Goal: Task Accomplishment & Management: Manage account settings

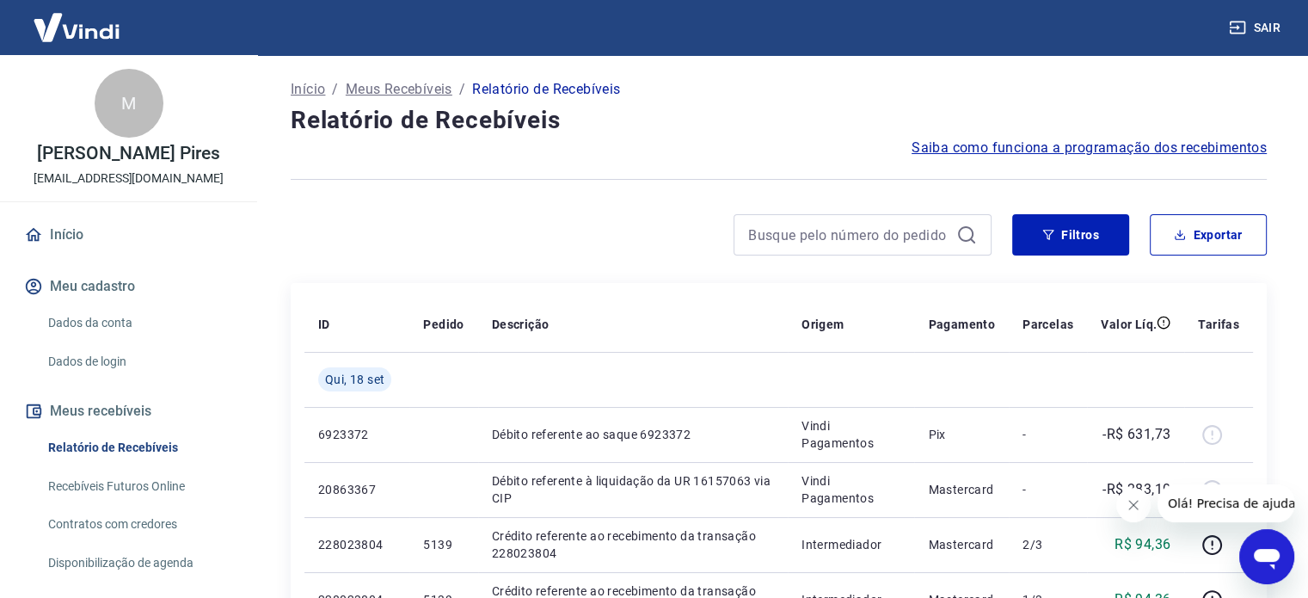
click at [83, 42] on img at bounding box center [77, 27] width 112 height 52
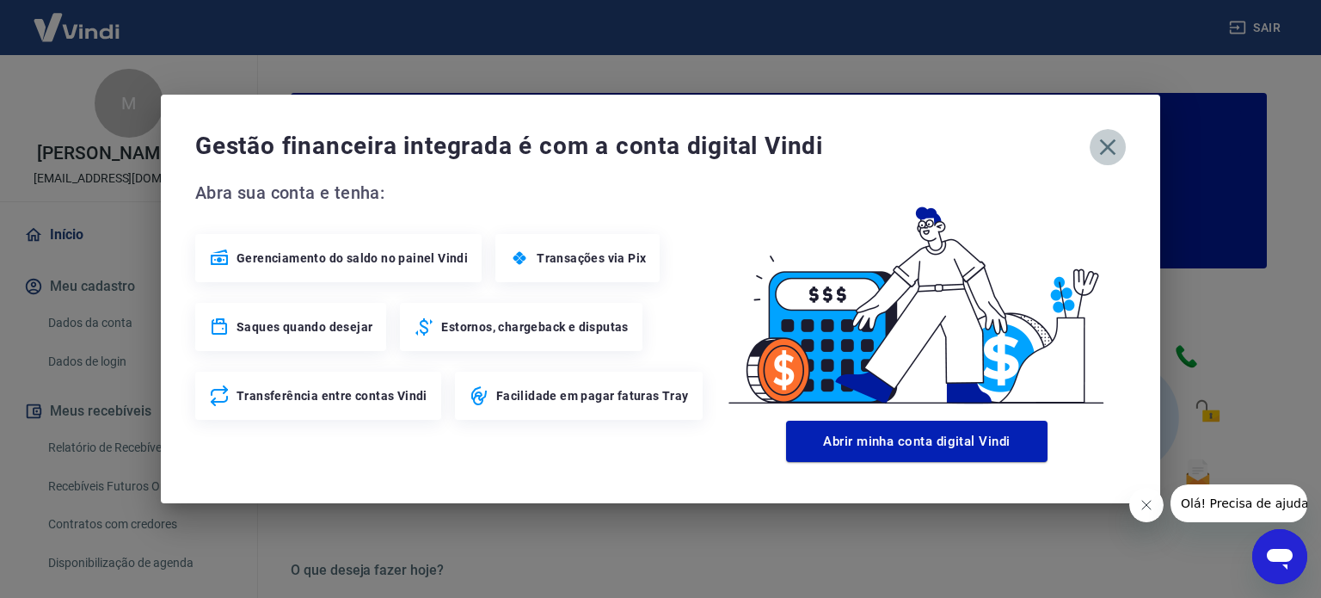
click at [1104, 145] on icon "button" at bounding box center [1108, 147] width 16 height 16
